Goal: Task Accomplishment & Management: Use online tool/utility

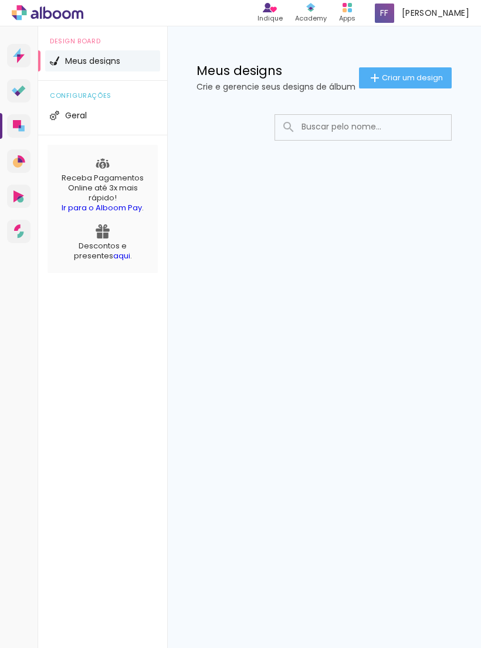
click at [362, 72] on paper-button "Criar um design" at bounding box center [405, 77] width 93 height 21
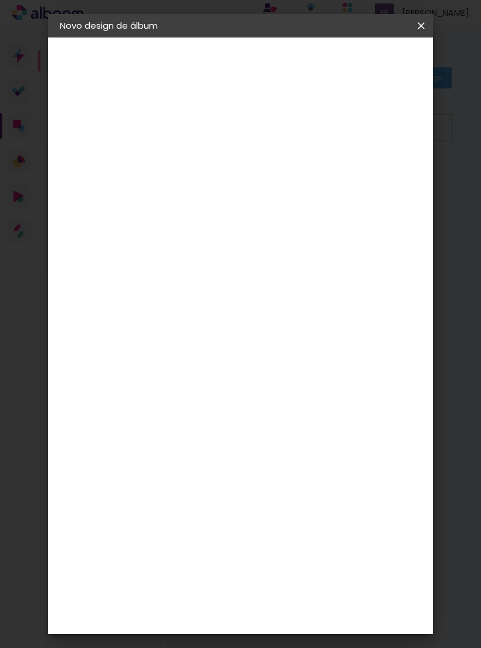
click at [251, 162] on input at bounding box center [251, 157] width 0 height 18
type input "Helena"
type paper-input "Helena"
click at [372, 68] on paper-button "Avançar" at bounding box center [342, 62] width 57 height 20
click at [0, 0] on slot "Avançar" at bounding box center [0, 0] width 0 height 0
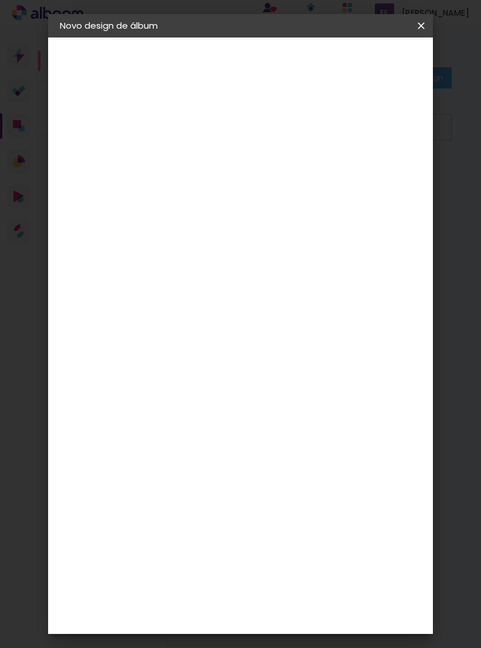
click at [322, 147] on h3 "Avançado" at bounding box center [358, 143] width 113 height 13
click at [254, 141] on h3 "Encadernadora" at bounding box center [225, 143] width 127 height 13
click at [252, 145] on h3 "Encadernadora" at bounding box center [225, 143] width 127 height 13
click at [322, 181] on iron-icon at bounding box center [315, 178] width 14 height 14
click at [0, 0] on slot "Avançar" at bounding box center [0, 0] width 0 height 0
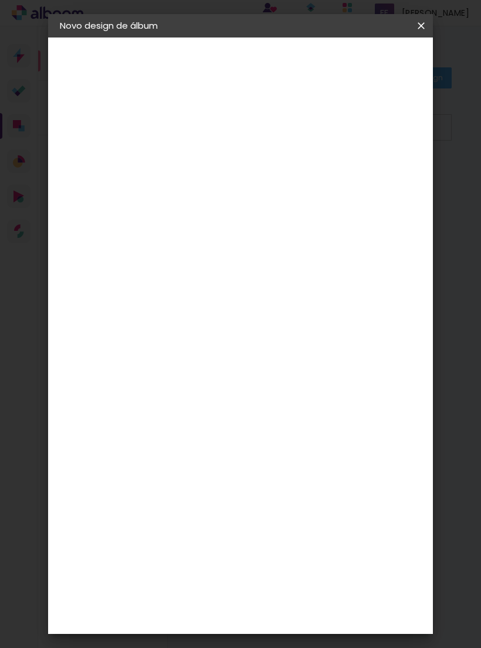
click at [379, 73] on span "Iniciar design" at bounding box center [371, 66] width 27 height 16
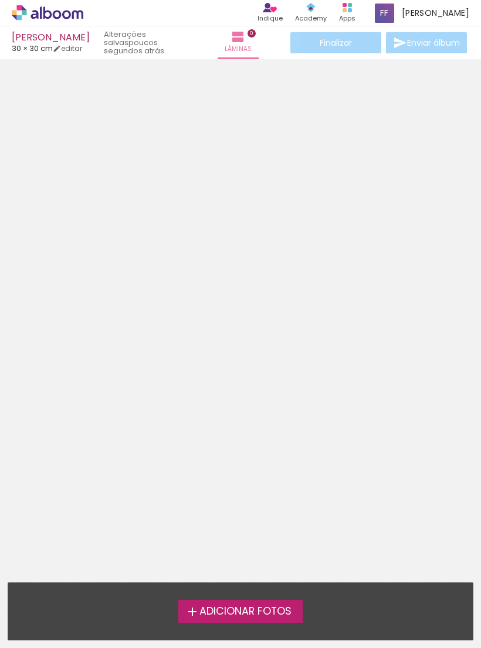
click at [211, 613] on span "Adicionar Fotos" at bounding box center [245, 612] width 92 height 11
click at [0, 0] on input "file" at bounding box center [0, 0] width 0 height 0
click at [203, 611] on span "Adicionar Fotos" at bounding box center [245, 612] width 92 height 11
click at [0, 0] on input "file" at bounding box center [0, 0] width 0 height 0
click at [201, 612] on span "Adicionar Fotos" at bounding box center [245, 612] width 92 height 11
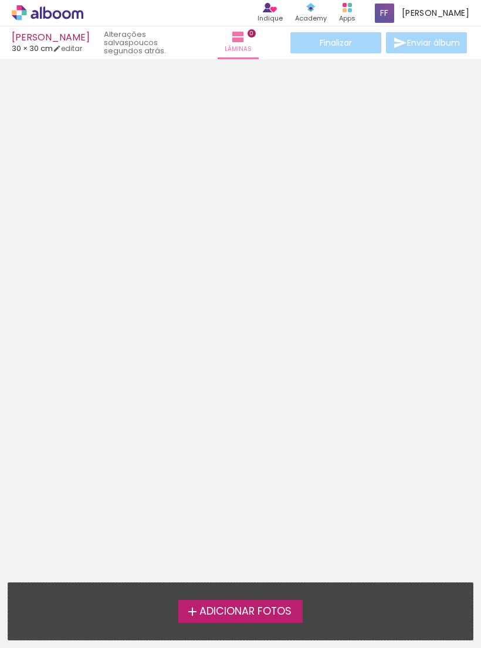
click at [0, 0] on input "file" at bounding box center [0, 0] width 0 height 0
click at [220, 613] on span "Adicionar Fotos" at bounding box center [245, 612] width 92 height 11
click at [0, 0] on input "file" at bounding box center [0, 0] width 0 height 0
click at [220, 610] on span "Adicionar Fotos" at bounding box center [245, 612] width 92 height 11
click at [0, 0] on input "file" at bounding box center [0, 0] width 0 height 0
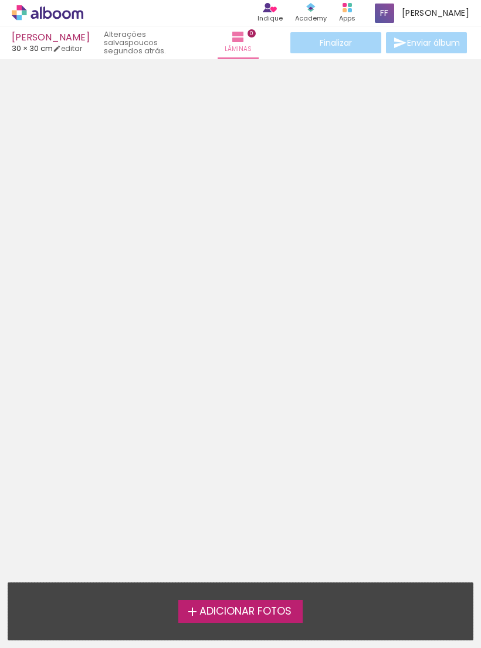
click at [216, 607] on span "Adicionar Fotos" at bounding box center [245, 612] width 92 height 11
click at [0, 0] on input "file" at bounding box center [0, 0] width 0 height 0
click at [231, 621] on label "Adicionar Fotos" at bounding box center [240, 611] width 125 height 22
click at [0, 0] on input "file" at bounding box center [0, 0] width 0 height 0
click at [227, 625] on div "Adicionar Fotos Solte suas fotos aqui..." at bounding box center [240, 611] width 464 height 57
